Goal: Task Accomplishment & Management: Use online tool/utility

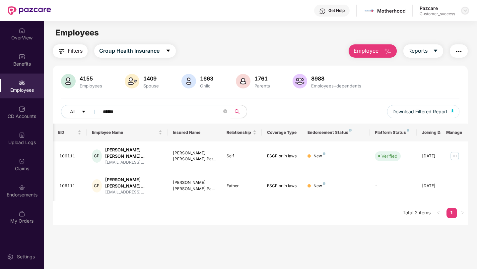
scroll to position [0, 17]
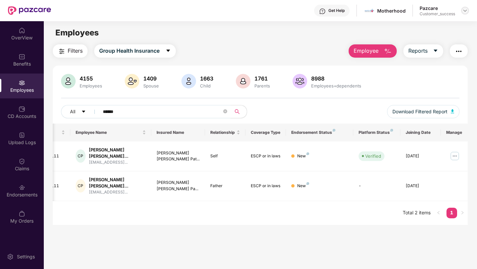
click at [465, 13] on img at bounding box center [464, 10] width 5 height 5
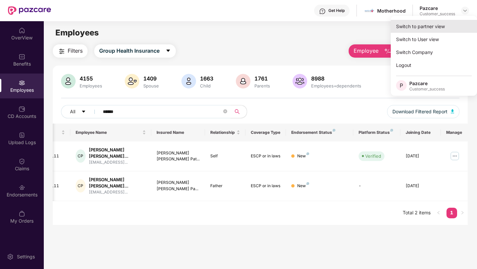
click at [452, 26] on div "Switch to partner view" at bounding box center [434, 26] width 86 height 13
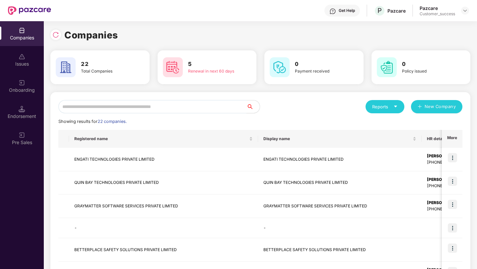
click at [189, 108] on input "text" at bounding box center [152, 106] width 188 height 13
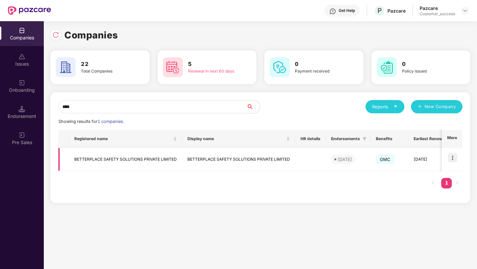
type input "****"
click at [455, 158] on img at bounding box center [452, 157] width 9 height 9
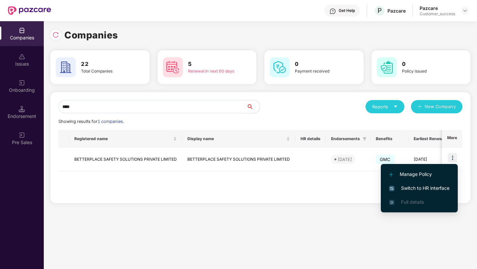
click at [440, 187] on span "Switch to HR interface" at bounding box center [419, 188] width 60 height 7
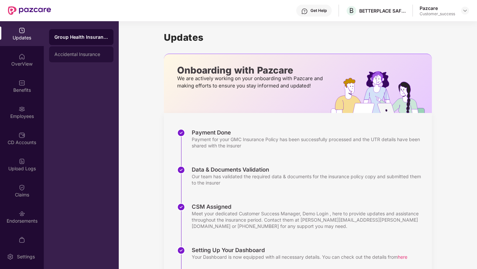
click at [85, 55] on div "Accidental Insurance" at bounding box center [81, 54] width 54 height 5
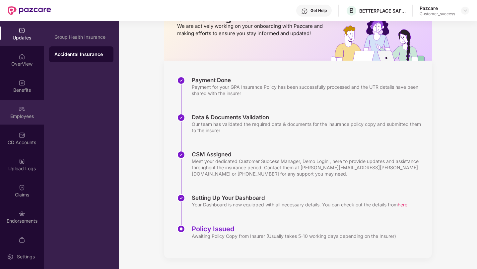
click at [12, 107] on div "Employees" at bounding box center [22, 112] width 44 height 25
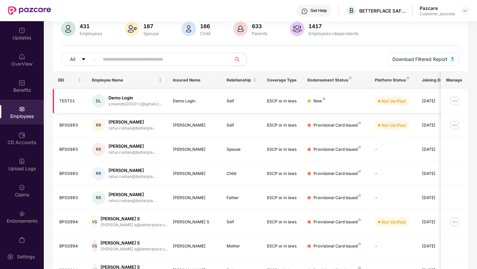
scroll to position [0, 0]
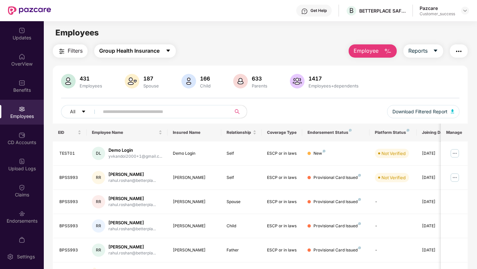
click at [124, 47] on span "Group Health Insurance" at bounding box center [129, 51] width 60 height 8
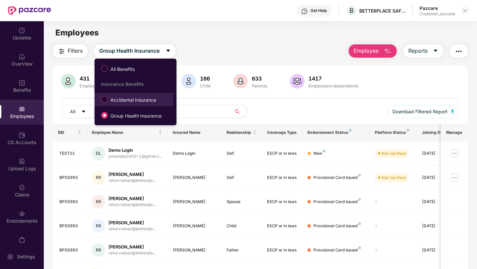
click at [133, 101] on span "Accidental Insurance" at bounding box center [133, 100] width 51 height 7
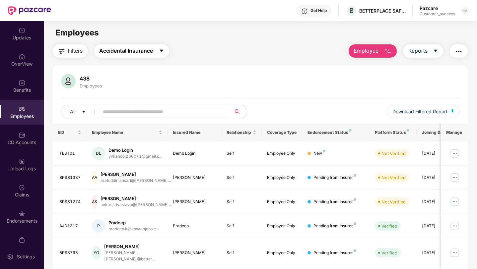
click at [135, 53] on span "Accidental Insurance" at bounding box center [126, 51] width 54 height 8
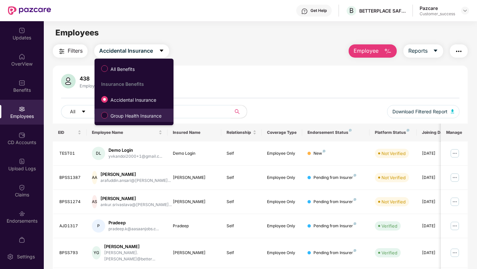
click at [145, 116] on span "Group Health Insurance" at bounding box center [136, 115] width 56 height 7
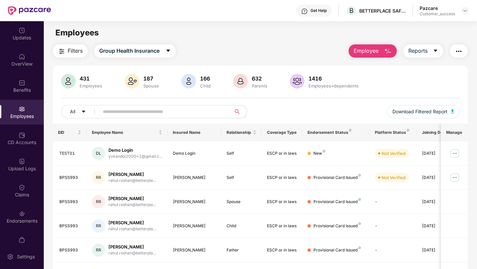
click at [69, 48] on span "Filters" at bounding box center [75, 51] width 15 height 8
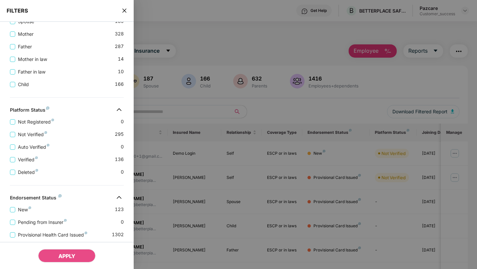
scroll to position [191, 0]
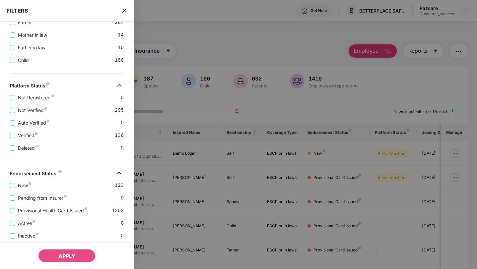
click at [124, 10] on icon "close" at bounding box center [124, 11] width 4 height 4
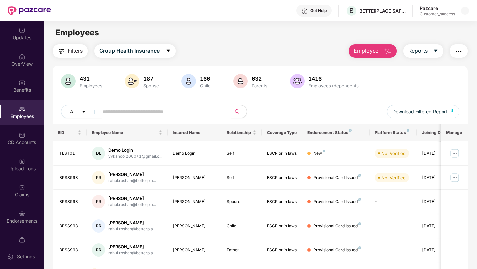
click at [83, 109] on icon "caret-down" at bounding box center [83, 111] width 5 height 5
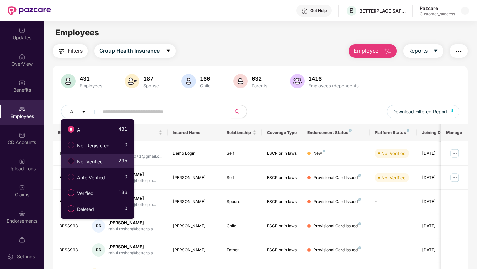
click at [79, 160] on span "Not Verified" at bounding box center [89, 161] width 31 height 7
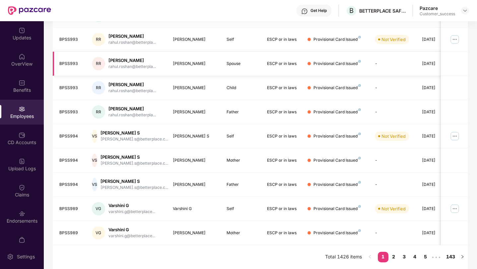
scroll to position [0, 0]
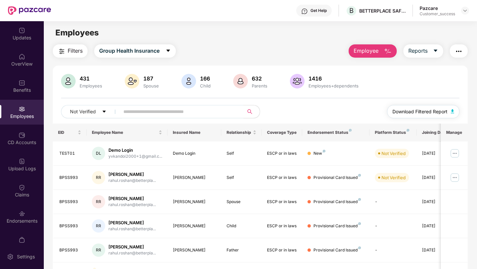
click at [418, 111] on span "Download Filtered Report" at bounding box center [419, 111] width 55 height 7
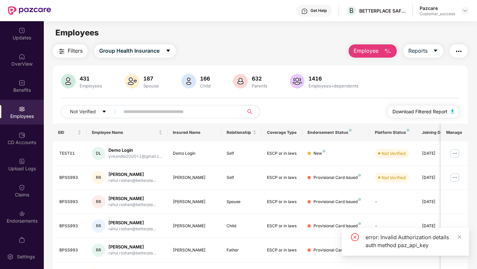
click at [418, 111] on span "Download Filtered Report" at bounding box center [419, 111] width 55 height 7
click at [460, 237] on icon "close" at bounding box center [460, 237] width 4 height 4
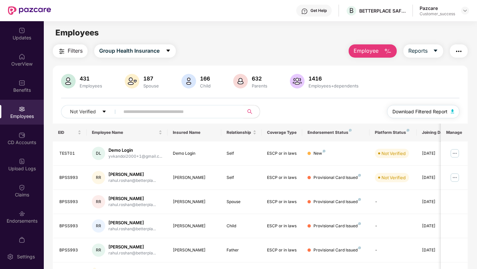
click at [431, 116] on button "Download Filtered Report" at bounding box center [423, 111] width 72 height 13
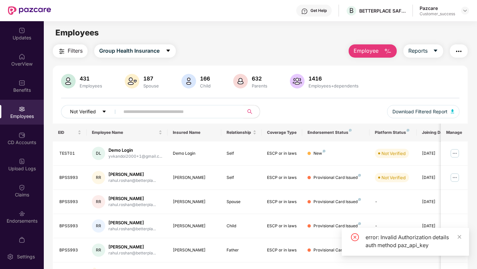
click at [101, 110] on button "Not Verified" at bounding box center [91, 111] width 61 height 13
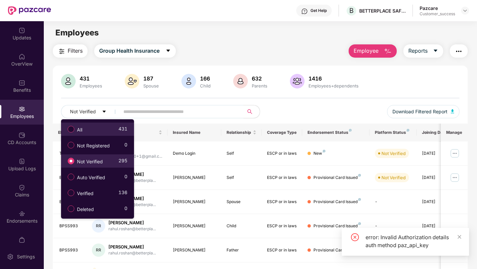
click at [91, 135] on div "All 431" at bounding box center [95, 129] width 63 height 11
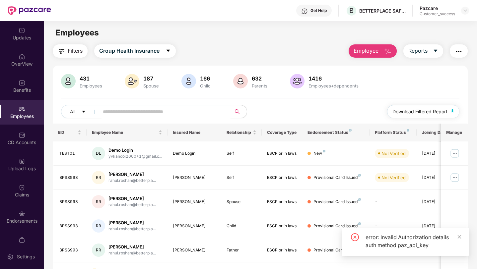
click at [410, 113] on span "Download Filtered Report" at bounding box center [419, 111] width 55 height 7
click at [459, 237] on icon "close" at bounding box center [460, 237] width 4 height 4
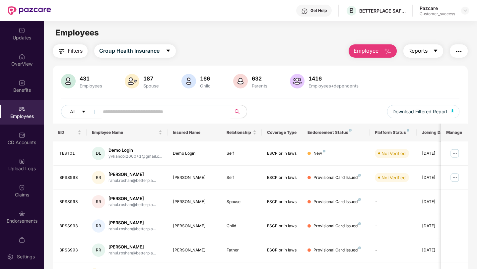
click at [424, 52] on span "Reports" at bounding box center [417, 51] width 19 height 8
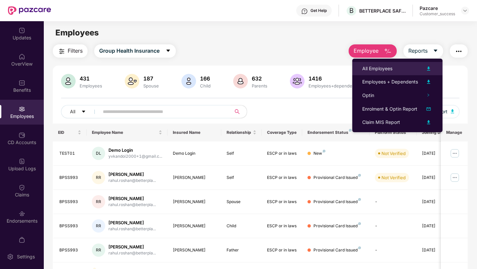
click at [387, 72] on div "All Employees" at bounding box center [377, 68] width 30 height 7
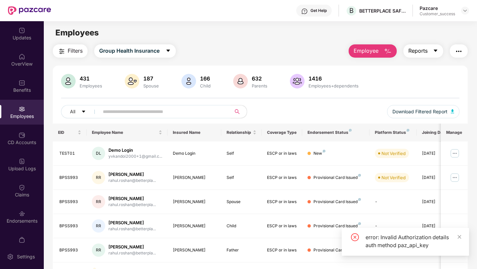
click at [424, 48] on span "Reports" at bounding box center [417, 51] width 19 height 8
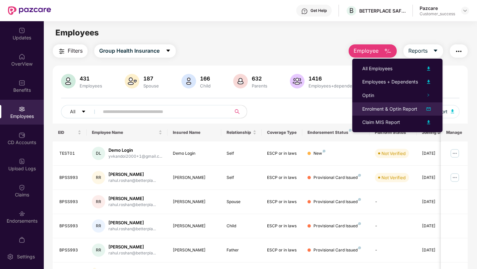
click at [375, 111] on div "Enrolment & Optin Report" at bounding box center [389, 108] width 55 height 7
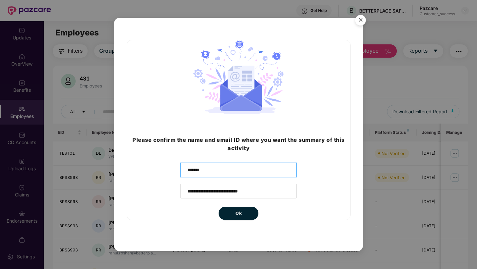
click at [210, 172] on input "name" at bounding box center [238, 170] width 116 height 15
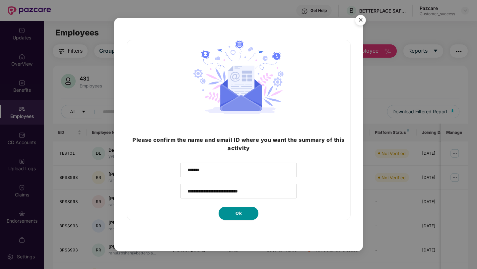
click at [243, 213] on button "Ok" at bounding box center [239, 213] width 40 height 13
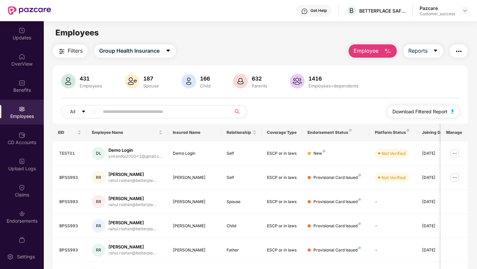
click at [422, 114] on span "Download Filtered Report" at bounding box center [419, 111] width 55 height 7
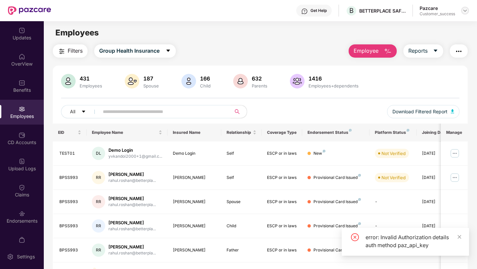
click at [465, 10] on img at bounding box center [464, 10] width 5 height 5
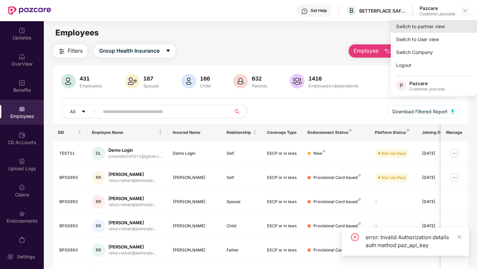
click at [448, 32] on div "Switch to partner view" at bounding box center [434, 26] width 86 height 13
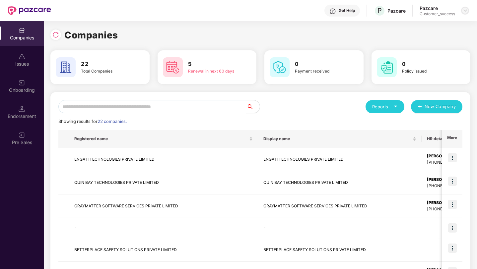
click at [466, 10] on img at bounding box center [464, 10] width 5 height 5
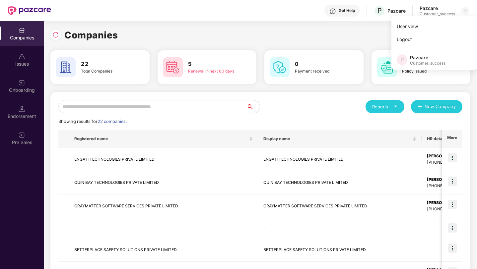
click at [228, 104] on input "text" at bounding box center [152, 106] width 188 height 13
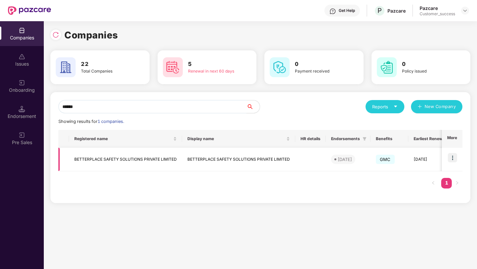
type input "******"
click at [452, 159] on img at bounding box center [452, 157] width 9 height 9
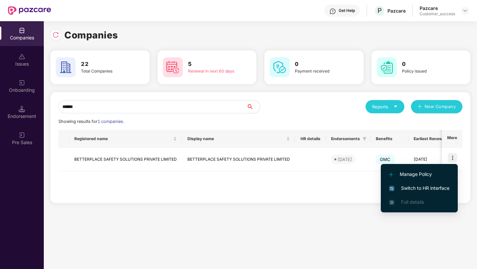
click at [434, 188] on span "Switch to HR interface" at bounding box center [419, 188] width 60 height 7
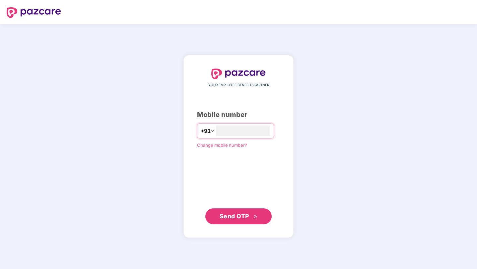
type input "**********"
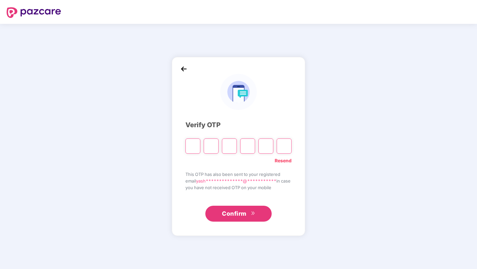
type input "*"
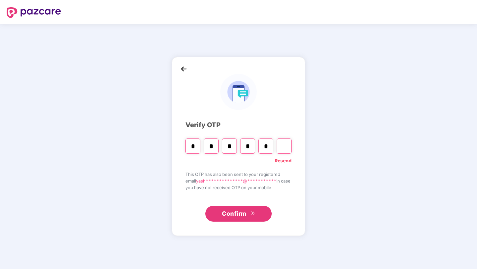
type input "*"
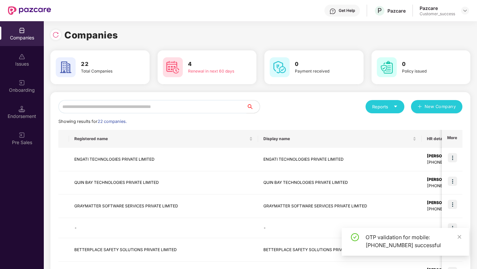
click at [117, 110] on input "text" at bounding box center [152, 106] width 188 height 13
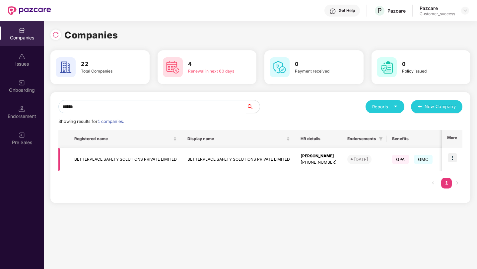
type input "******"
click at [454, 158] on img at bounding box center [452, 157] width 9 height 9
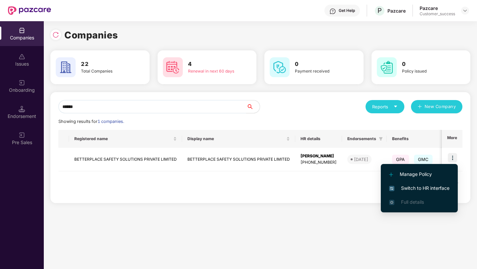
click at [429, 189] on span "Switch to HR interface" at bounding box center [419, 188] width 60 height 7
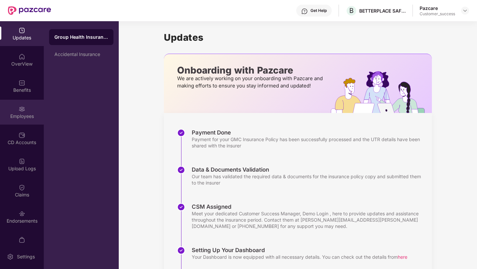
click at [29, 107] on div "Employees" at bounding box center [22, 112] width 44 height 25
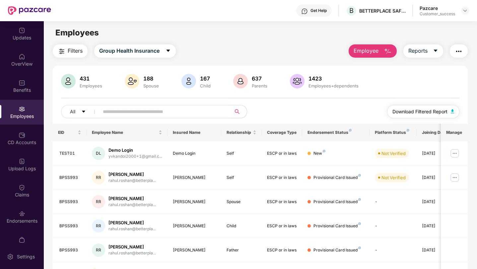
click at [439, 114] on span "Download Filtered Report" at bounding box center [419, 111] width 55 height 7
